Goal: Entertainment & Leisure: Consume media (video, audio)

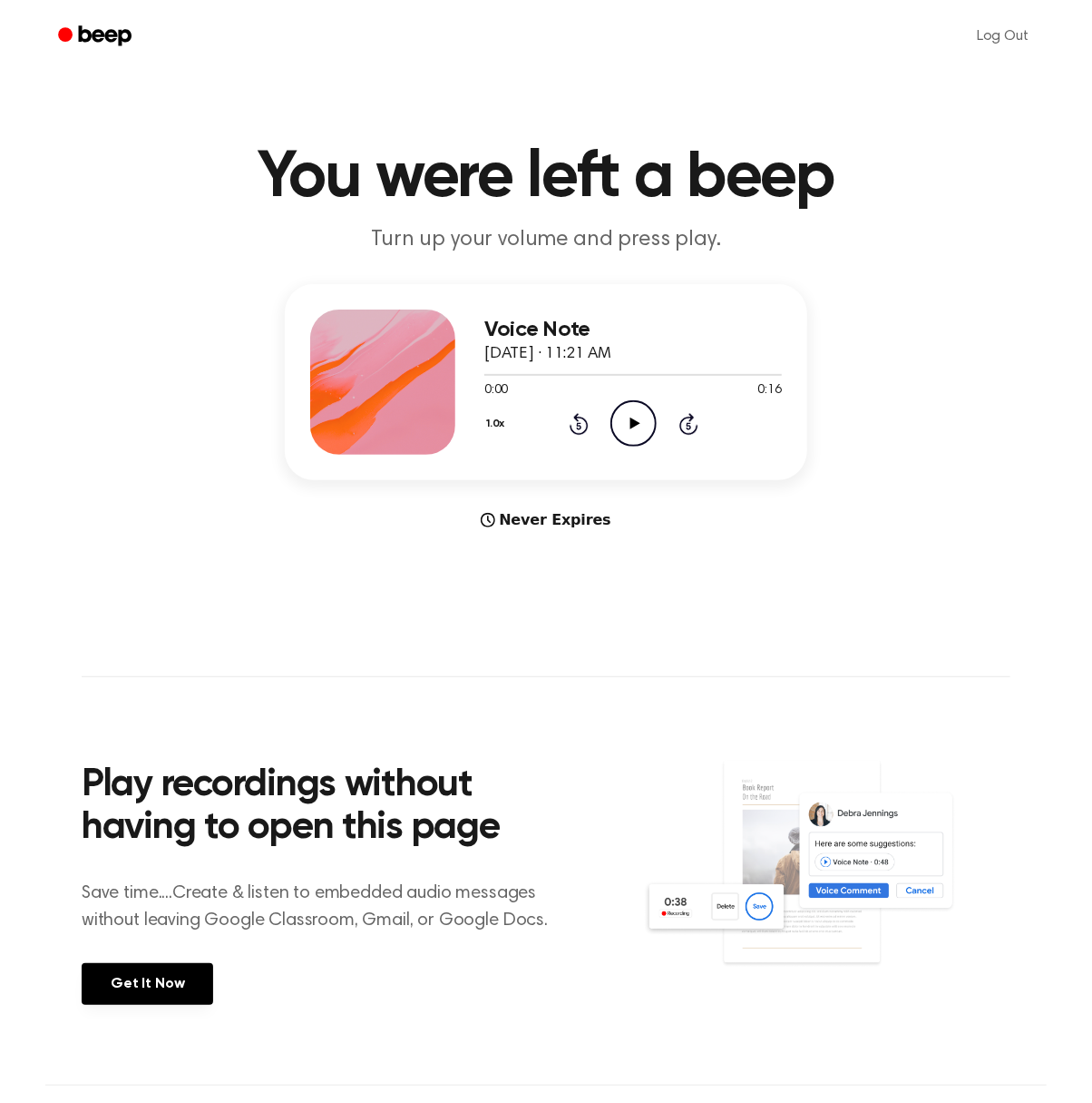
click at [635, 416] on icon "Play Audio" at bounding box center [634, 424] width 46 height 46
click at [617, 426] on icon "Play Audio" at bounding box center [634, 424] width 46 height 46
click at [633, 420] on icon at bounding box center [635, 423] width 10 height 12
